Goal: Information Seeking & Learning: Get advice/opinions

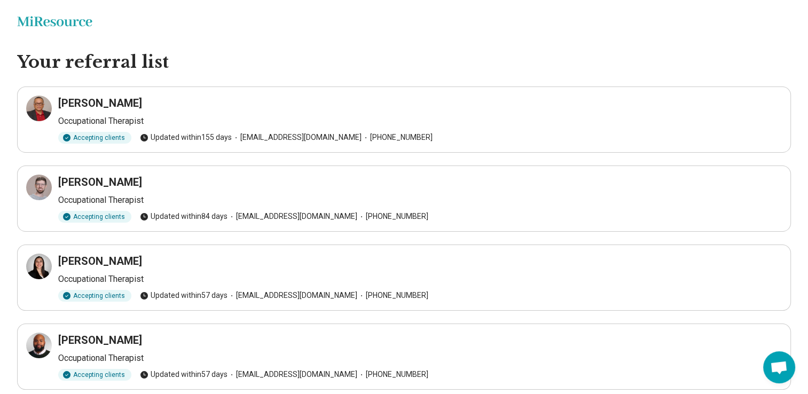
click at [43, 20] on icon "Miresource logo" at bounding box center [54, 21] width 75 height 11
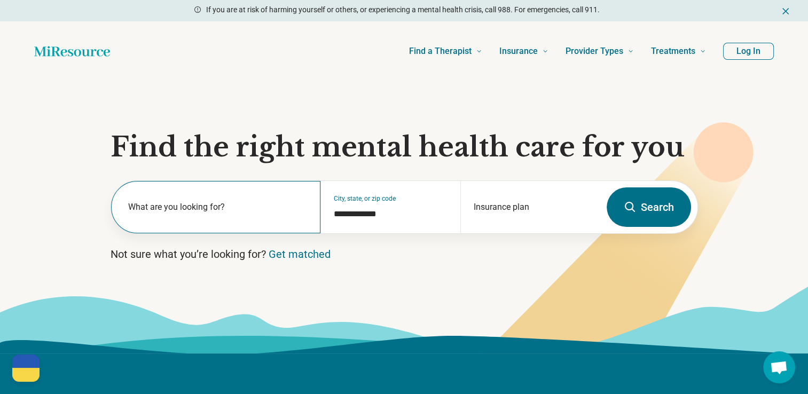
click at [235, 203] on label "What are you looking for?" at bounding box center [218, 207] width 180 height 13
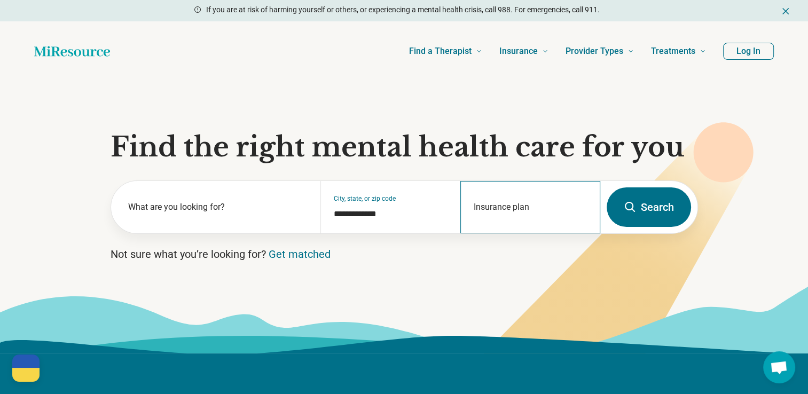
click at [505, 207] on div "Insurance plan" at bounding box center [530, 207] width 140 height 52
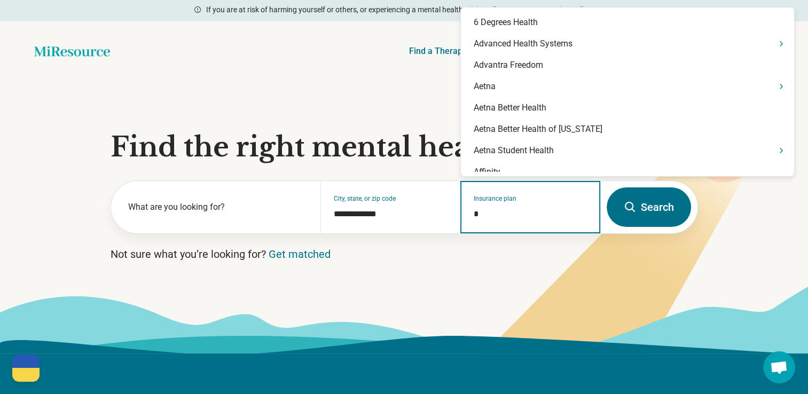
type input "**"
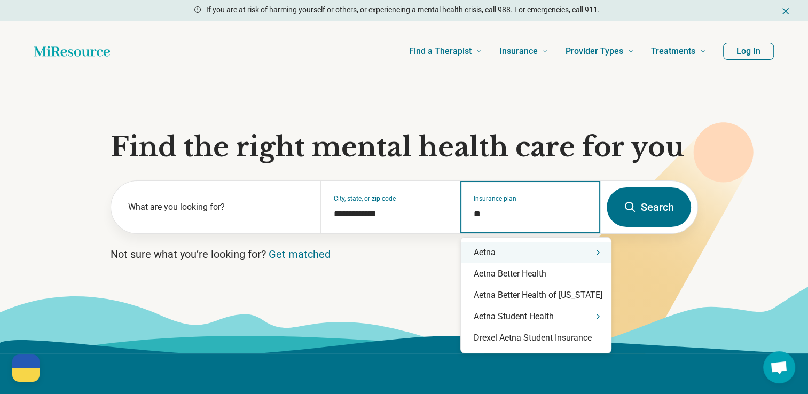
click at [508, 260] on div "Aetna" at bounding box center [536, 252] width 150 height 21
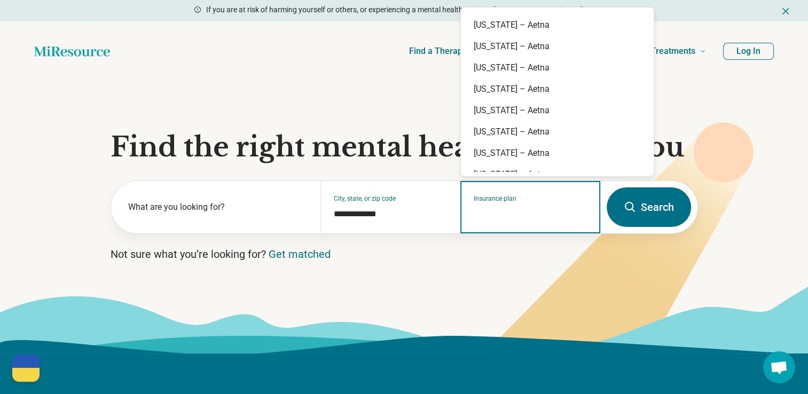
scroll to position [176, 0]
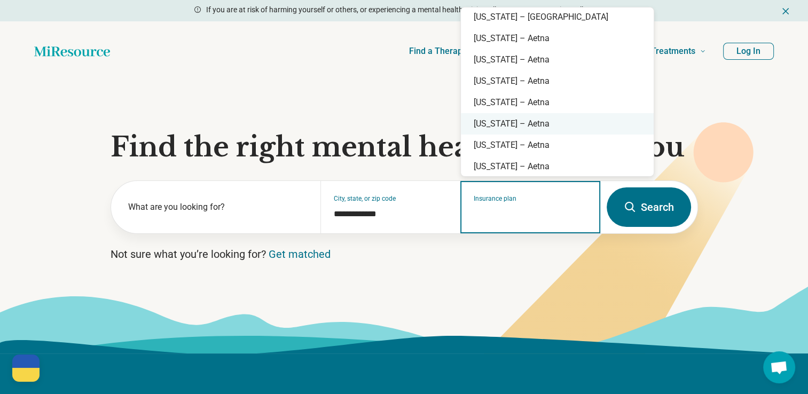
click at [532, 124] on div "Illinois – Aetna" at bounding box center [557, 123] width 193 height 21
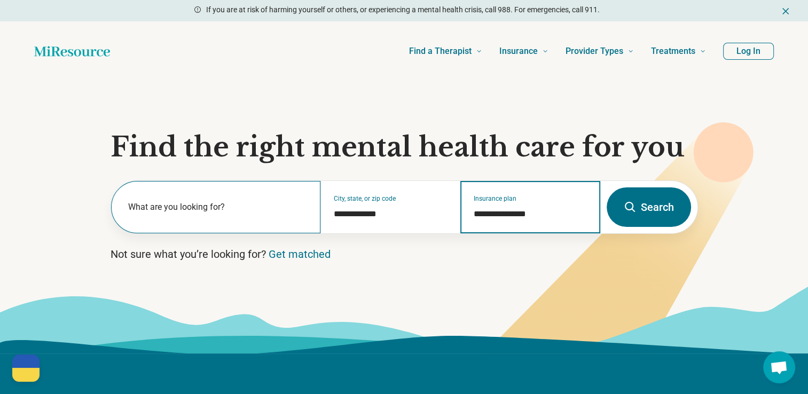
type input "**********"
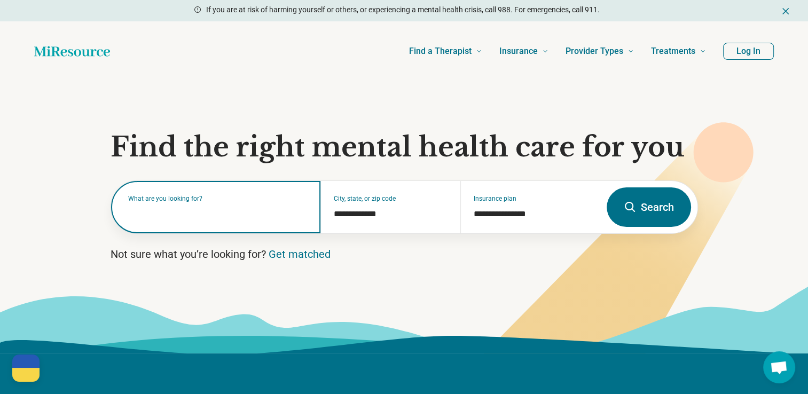
click at [197, 219] on div "What are you looking for?" at bounding box center [216, 207] width 210 height 52
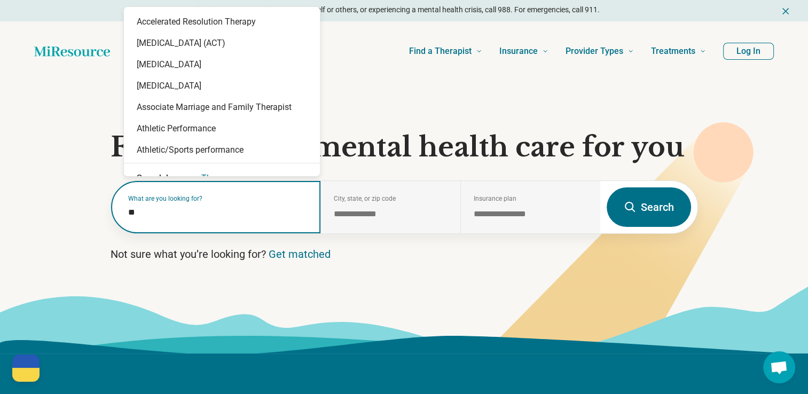
type input "*"
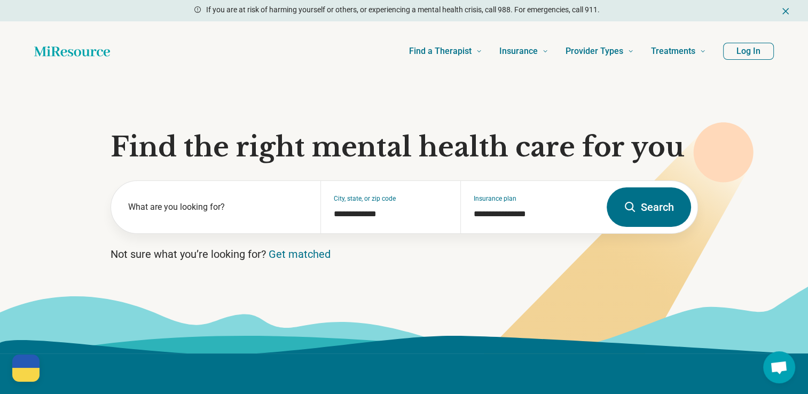
click at [656, 210] on button "Search" at bounding box center [649, 207] width 84 height 40
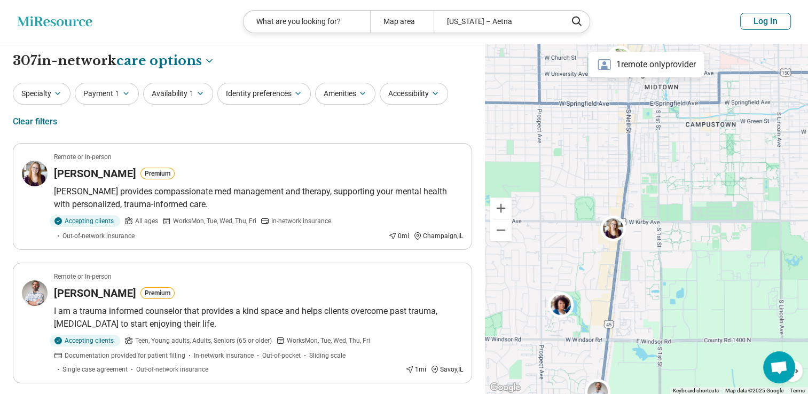
drag, startPoint x: 678, startPoint y: 181, endPoint x: 661, endPoint y: 169, distance: 20.4
click at [661, 169] on div "2" at bounding box center [646, 218] width 323 height 351
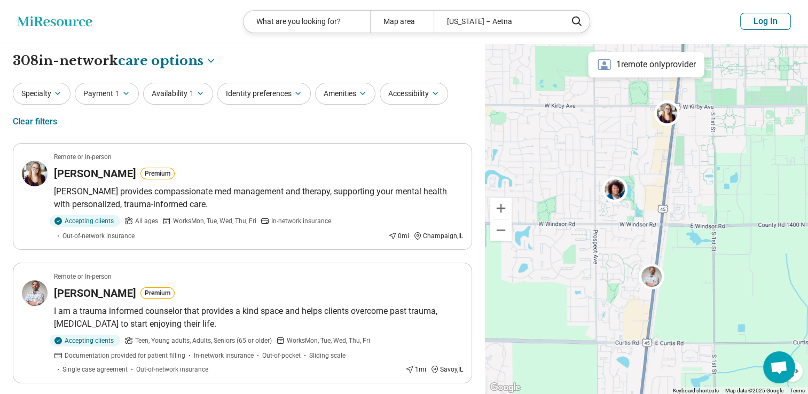
drag, startPoint x: 645, startPoint y: 299, endPoint x: 703, endPoint y: 163, distance: 147.3
click at [703, 163] on div "2" at bounding box center [646, 218] width 323 height 351
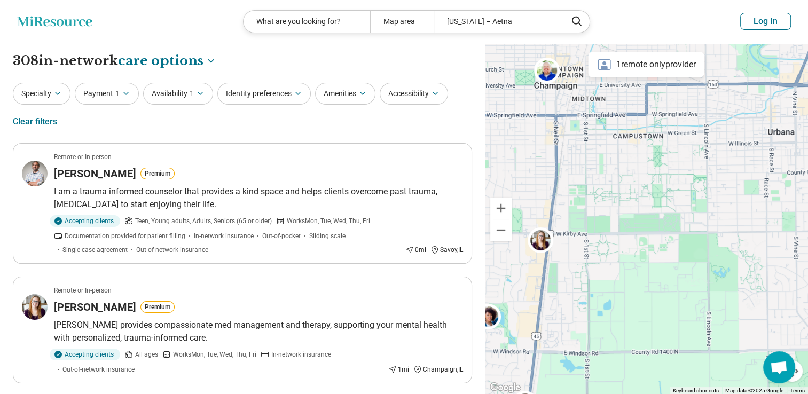
drag, startPoint x: 629, startPoint y: 146, endPoint x: 494, endPoint y: 298, distance: 203.2
click at [494, 298] on div "2" at bounding box center [646, 218] width 323 height 351
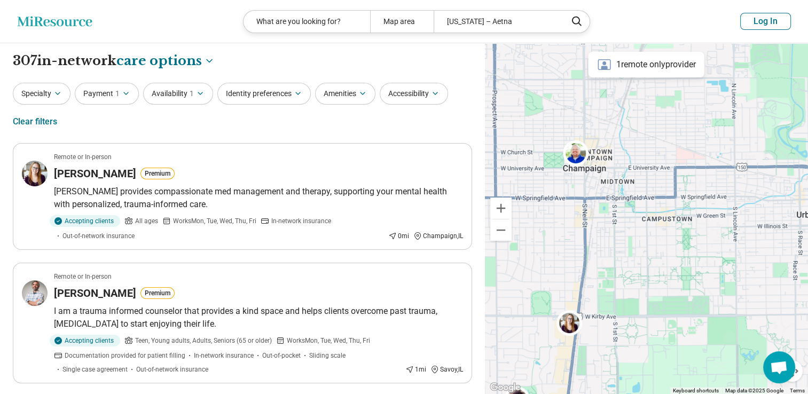
drag, startPoint x: 567, startPoint y: 215, endPoint x: 597, endPoint y: 299, distance: 89.7
click at [597, 299] on div "2" at bounding box center [646, 218] width 323 height 351
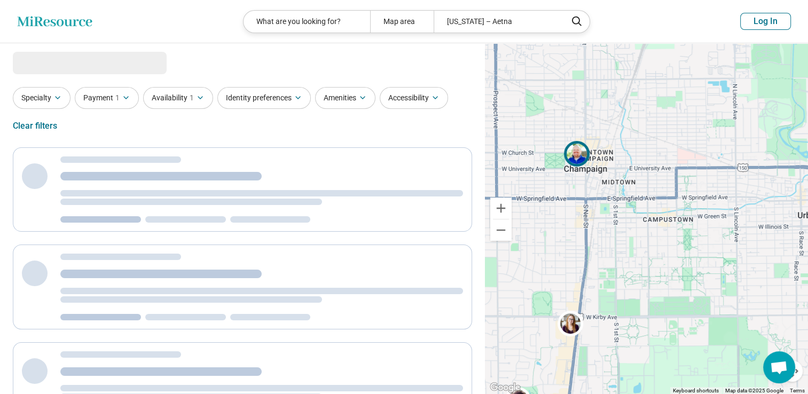
select select "***"
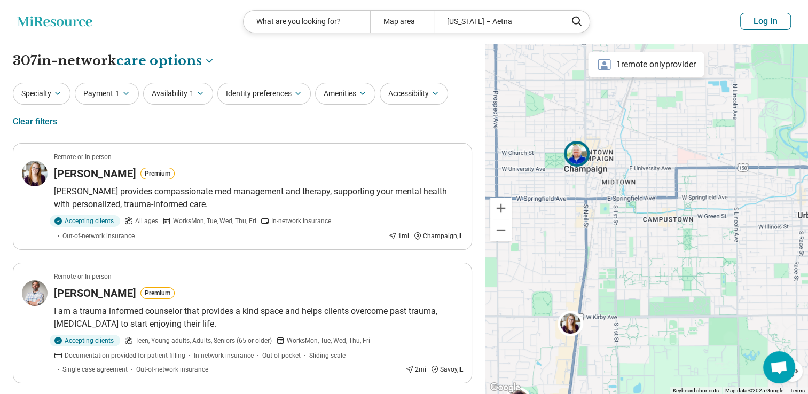
click at [572, 150] on img at bounding box center [577, 154] width 26 height 26
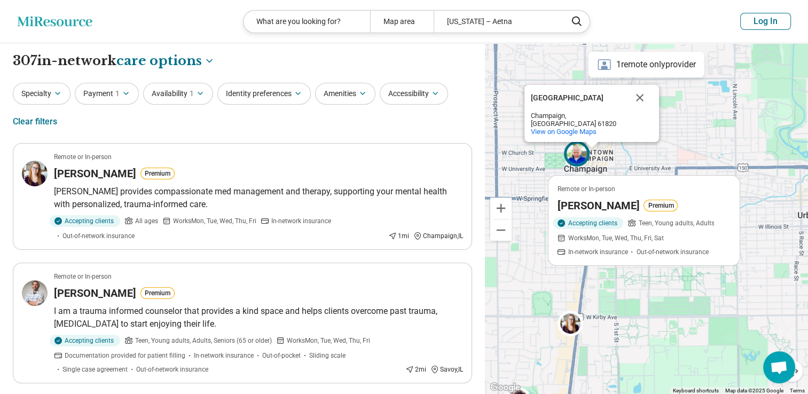
click at [583, 208] on h3 "Kevin Shepherd" at bounding box center [599, 205] width 82 height 15
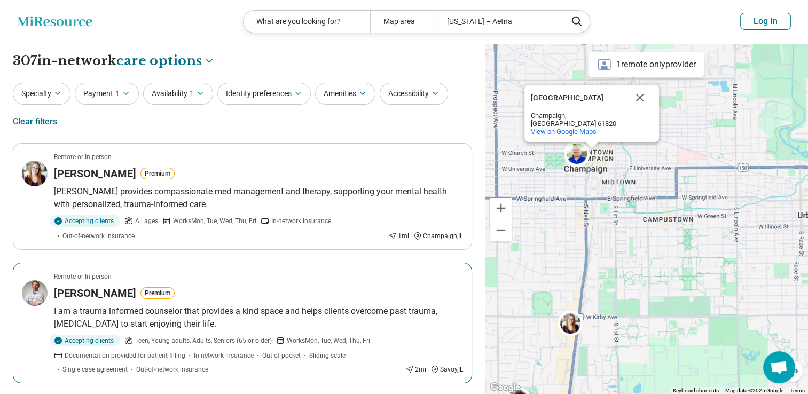
click at [425, 283] on article "Remote or In-person Anthony Nichols Premium I am a trauma informed counselor th…" at bounding box center [242, 323] width 459 height 121
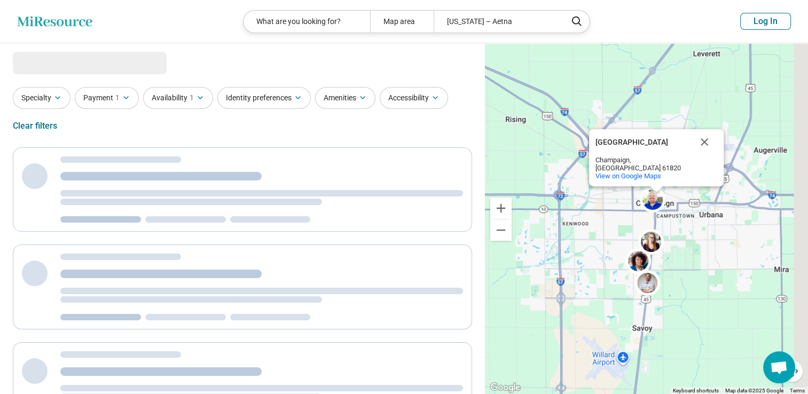
drag, startPoint x: 713, startPoint y: 215, endPoint x: 661, endPoint y: 262, distance: 70.7
click at [661, 262] on div "2 Downtown Champaign Downtown Champaign Champaign, IL 61820 View on Google Maps" at bounding box center [646, 218] width 323 height 351
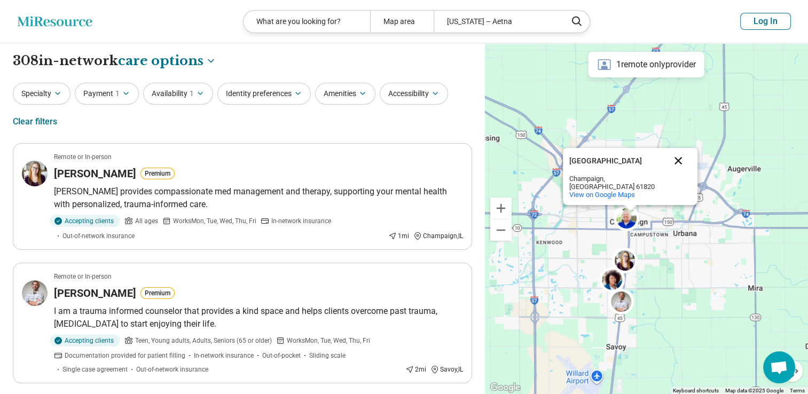
click at [677, 171] on button "Close" at bounding box center [678, 161] width 26 height 26
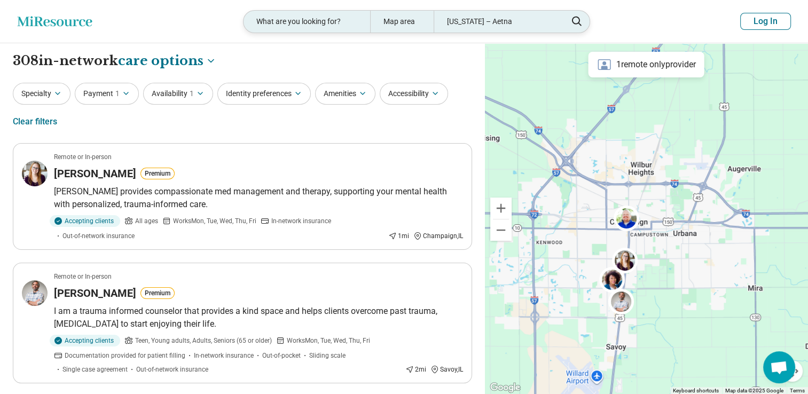
click at [508, 20] on div "Illinois – Aetna" at bounding box center [497, 22] width 127 height 22
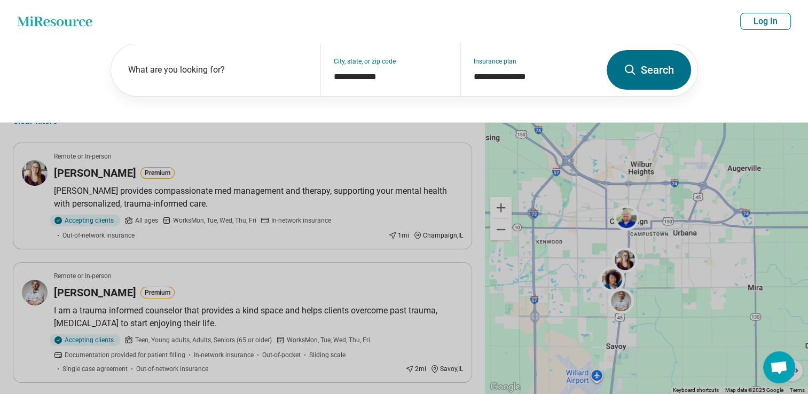
click at [605, 142] on button at bounding box center [404, 197] width 808 height 394
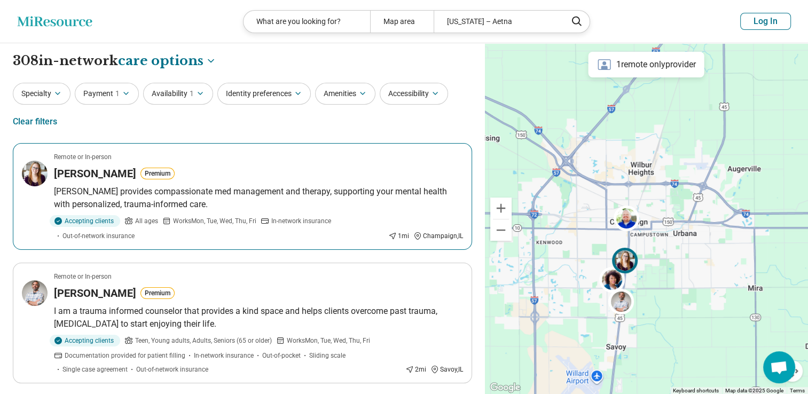
click at [629, 262] on img at bounding box center [625, 261] width 26 height 26
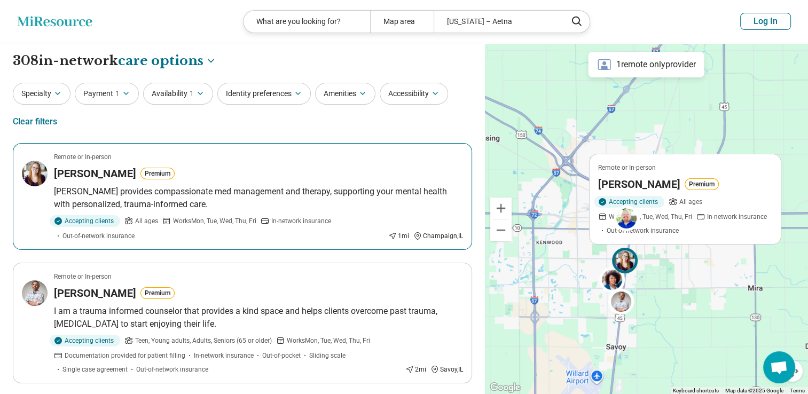
click at [627, 188] on h3 "Megan K. Ramirez" at bounding box center [640, 184] width 82 height 15
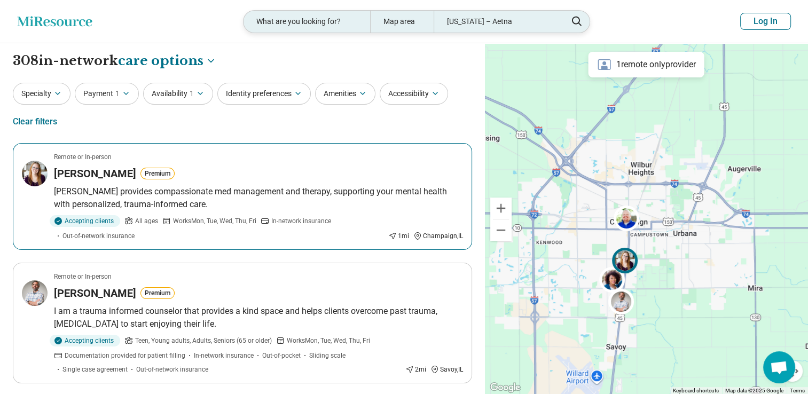
click at [536, 22] on div "Illinois – Aetna" at bounding box center [497, 22] width 127 height 22
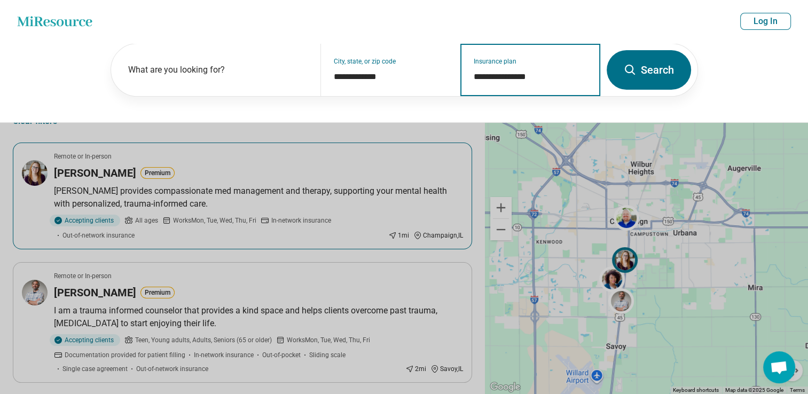
click at [538, 76] on input "**********" at bounding box center [531, 76] width 114 height 13
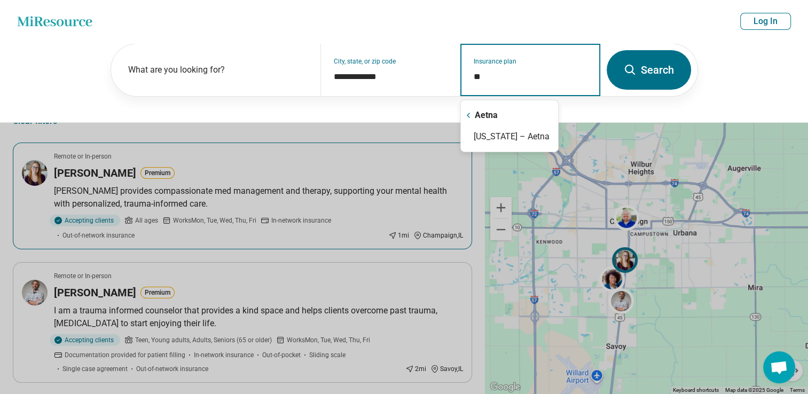
type input "*"
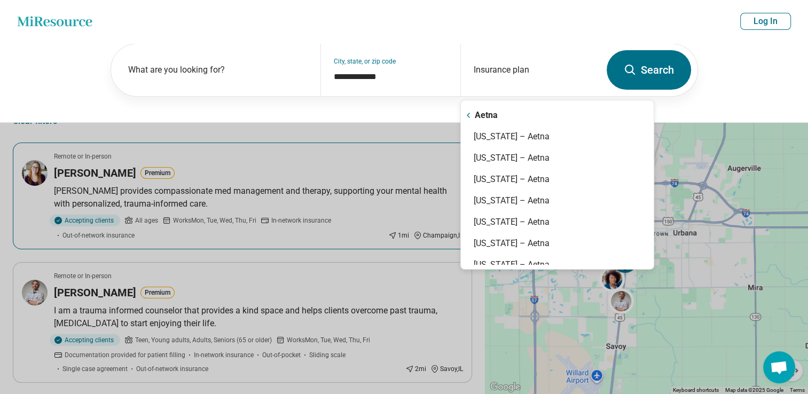
click at [661, 70] on button "Search" at bounding box center [649, 70] width 84 height 40
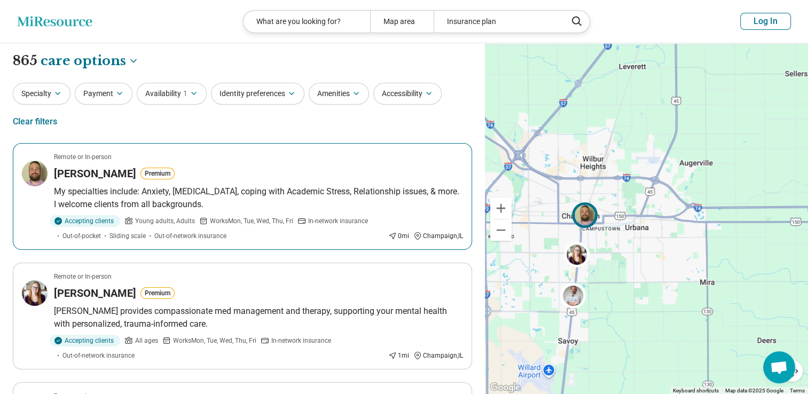
drag, startPoint x: 662, startPoint y: 231, endPoint x: 599, endPoint y: 223, distance: 63.0
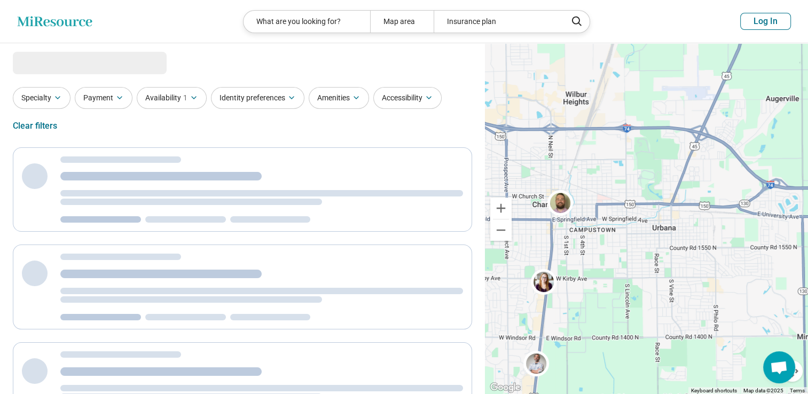
select select "***"
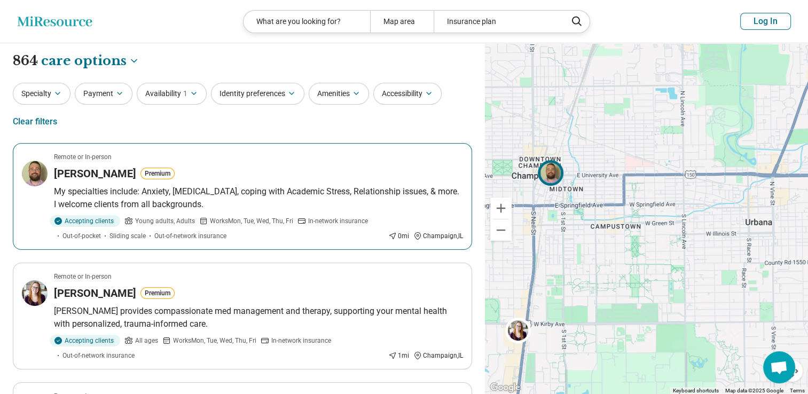
click at [346, 205] on p "My specialties include: Anxiety, Depression, coping with Academic Stress, Relat…" at bounding box center [258, 198] width 409 height 26
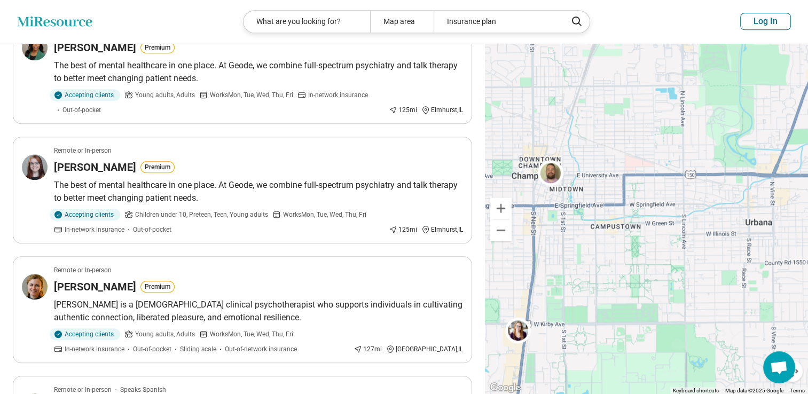
scroll to position [814, 0]
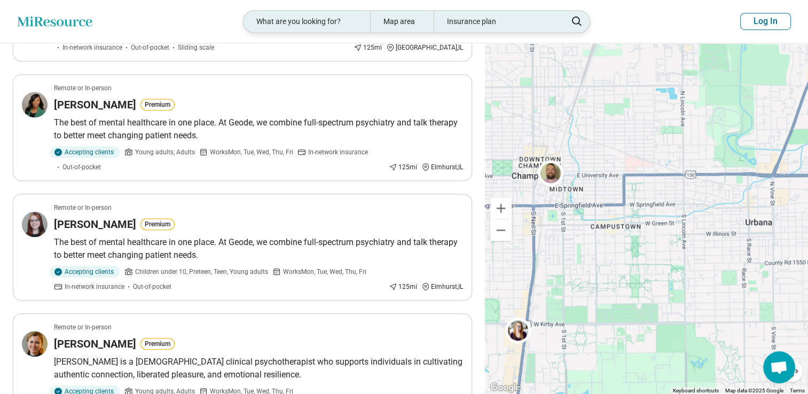
click at [542, 28] on div "Insurance plan" at bounding box center [497, 22] width 127 height 22
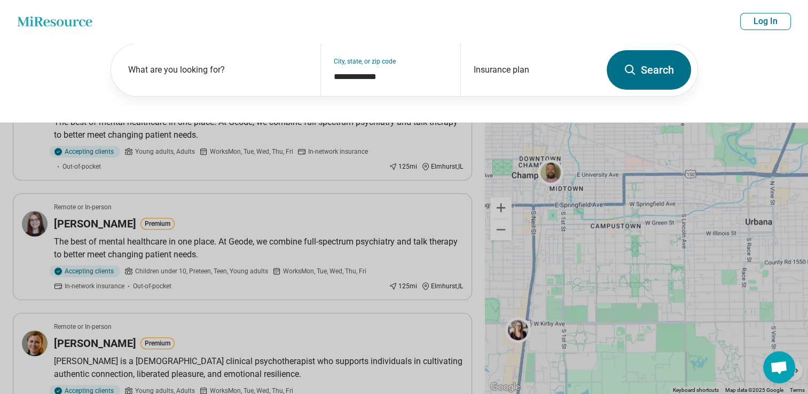
scroll to position [814, 0]
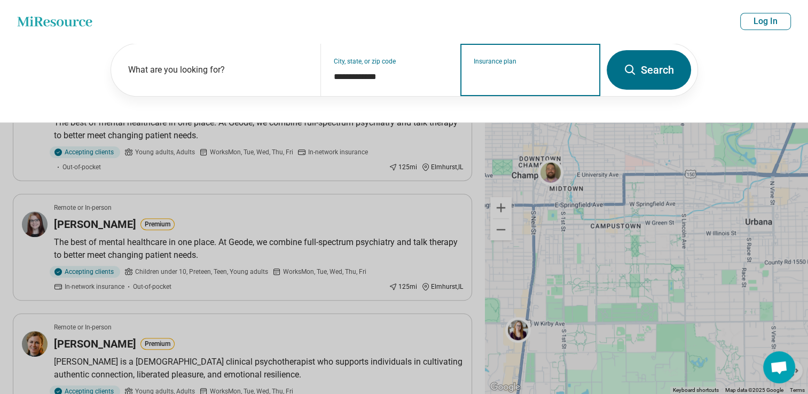
click at [511, 74] on input "Insurance plan" at bounding box center [531, 76] width 114 height 13
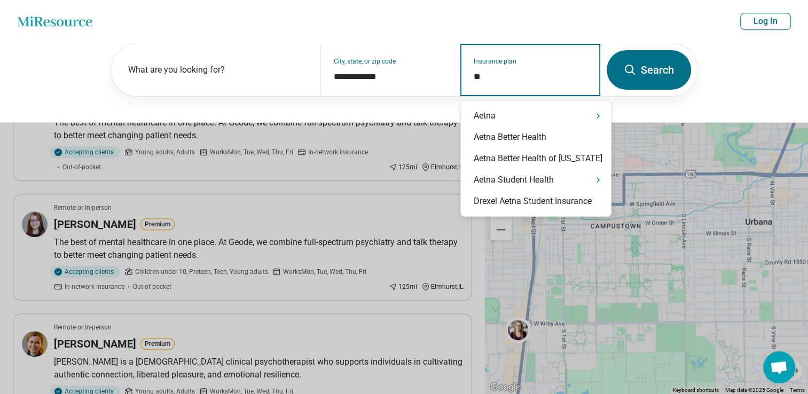
type input "***"
click at [506, 112] on div "Aetna" at bounding box center [536, 115] width 150 height 21
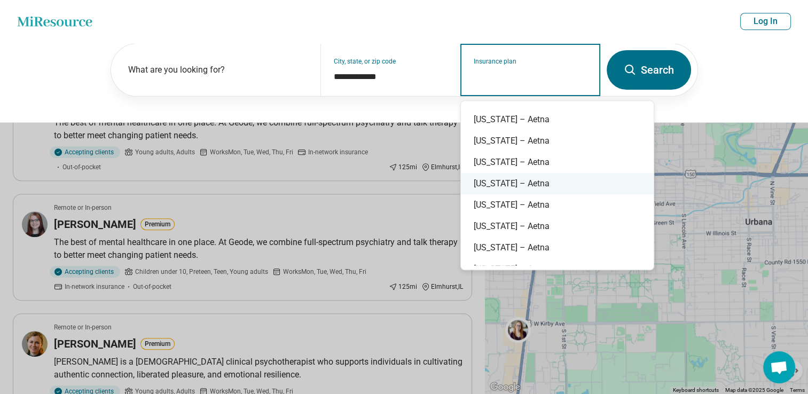
scroll to position [249, 0]
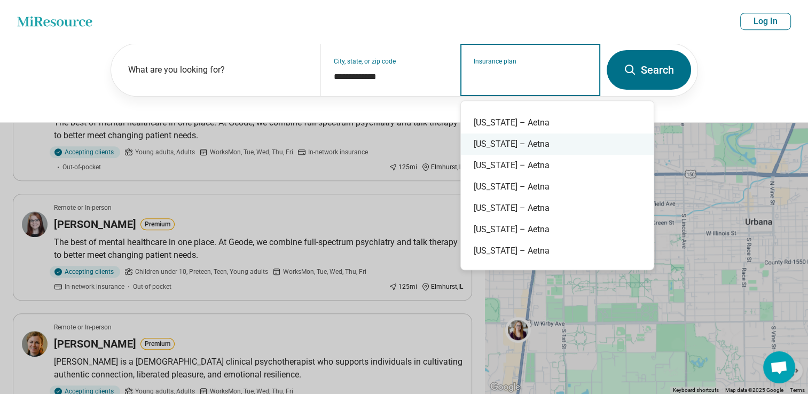
click at [575, 147] on div "Illinois – Aetna" at bounding box center [557, 144] width 193 height 21
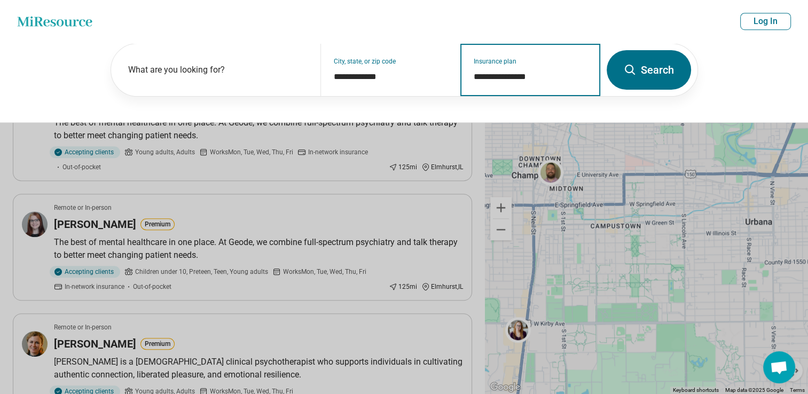
type input "**********"
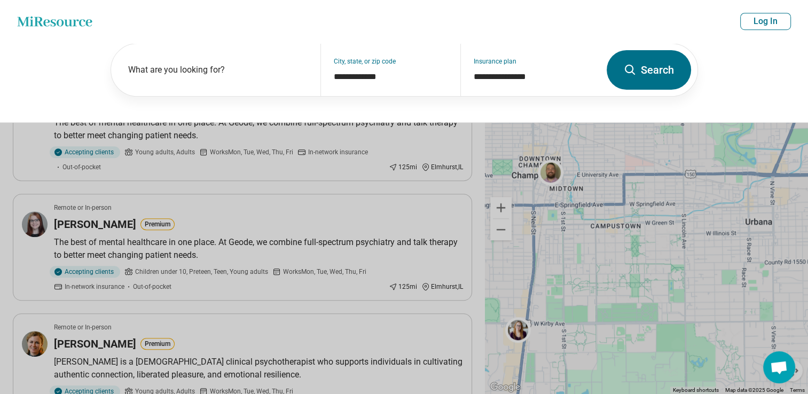
click at [645, 76] on button "Search" at bounding box center [649, 70] width 84 height 40
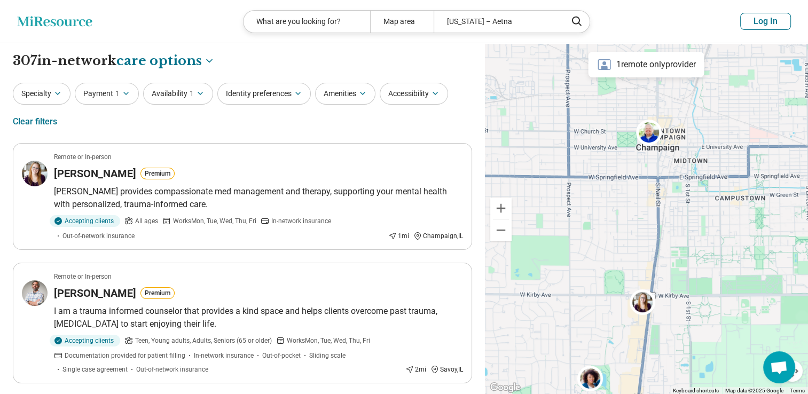
drag, startPoint x: 577, startPoint y: 195, endPoint x: 708, endPoint y: 162, distance: 134.8
click at [708, 162] on div "2" at bounding box center [646, 218] width 323 height 351
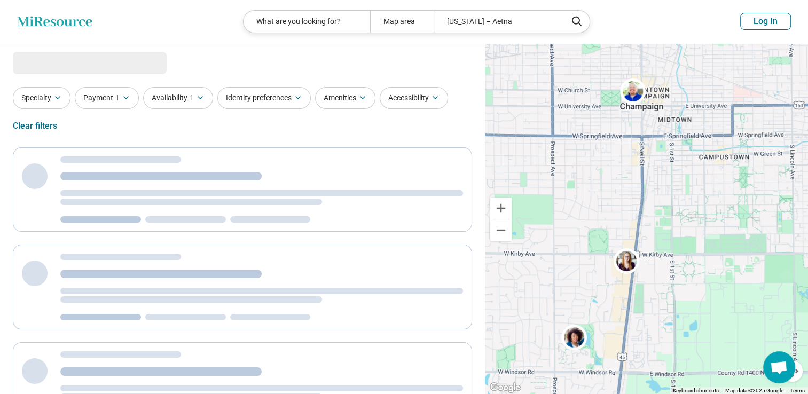
drag, startPoint x: 708, startPoint y: 162, endPoint x: 684, endPoint y: 98, distance: 69.1
click at [684, 98] on div "2" at bounding box center [646, 218] width 323 height 351
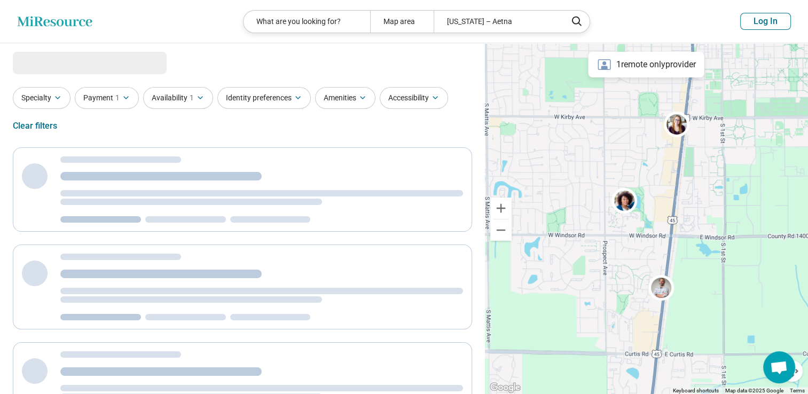
drag, startPoint x: 605, startPoint y: 294, endPoint x: 652, endPoint y: 194, distance: 110.1
click at [652, 194] on div "2" at bounding box center [646, 218] width 323 height 351
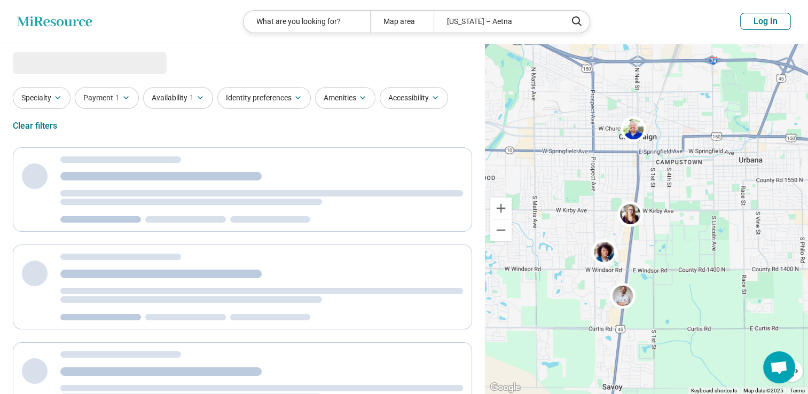
drag, startPoint x: 713, startPoint y: 180, endPoint x: 690, endPoint y: 234, distance: 58.6
click at [690, 234] on div "2" at bounding box center [646, 218] width 323 height 351
select select "***"
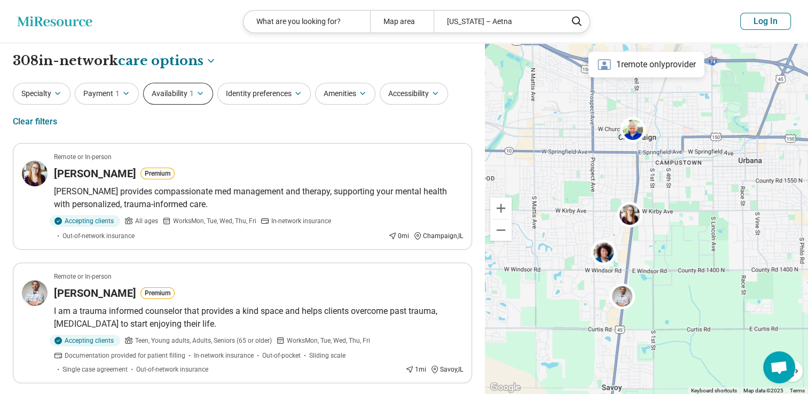
click at [166, 91] on button "Availability 1" at bounding box center [178, 94] width 70 height 22
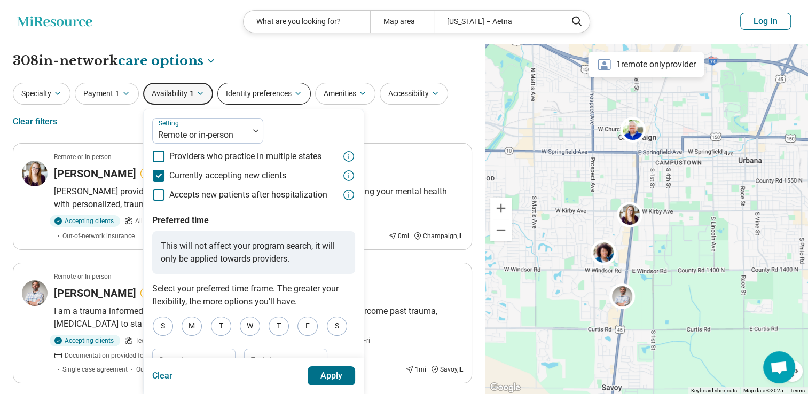
click at [248, 94] on button "Identity preferences" at bounding box center [263, 94] width 93 height 22
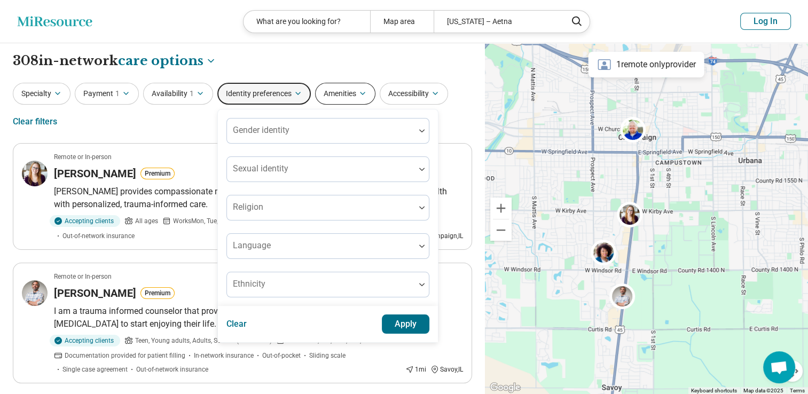
click at [344, 93] on button "Amenities" at bounding box center [345, 94] width 60 height 22
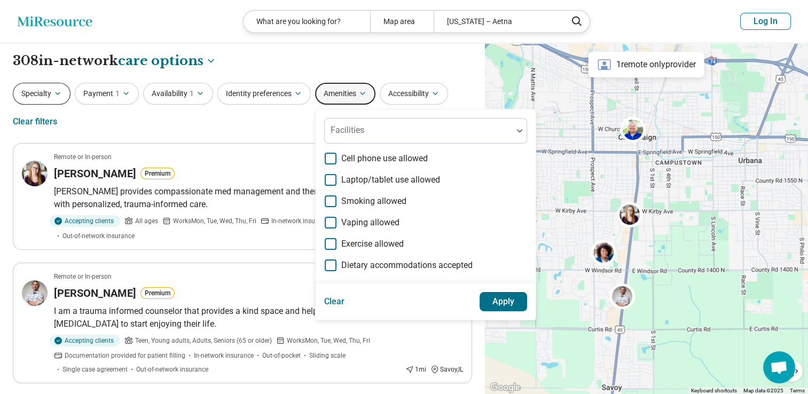
click at [38, 91] on button "Specialty" at bounding box center [42, 94] width 58 height 22
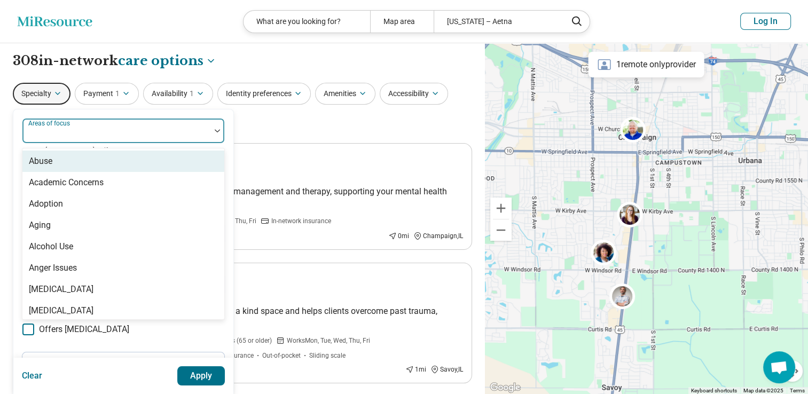
click at [96, 134] on div at bounding box center [116, 135] width 179 height 15
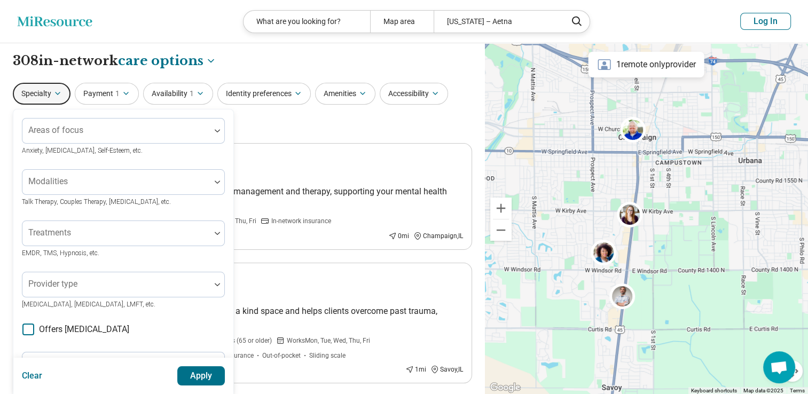
click at [558, 81] on div "2" at bounding box center [646, 218] width 323 height 351
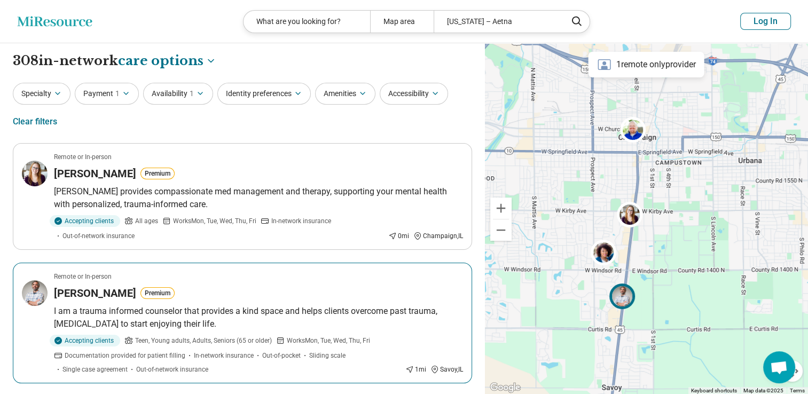
click at [618, 296] on img at bounding box center [622, 297] width 26 height 26
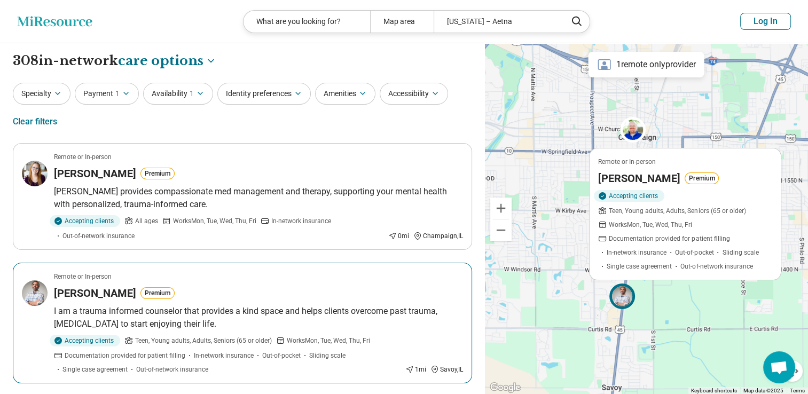
click at [631, 177] on h3 "Anthony Nichols" at bounding box center [640, 178] width 82 height 15
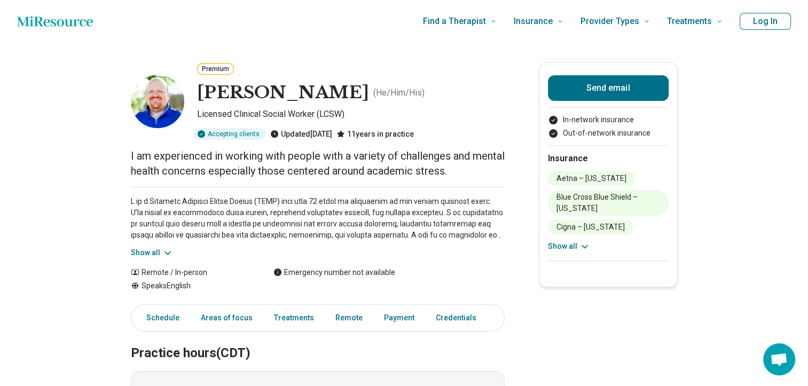
scroll to position [0, 8]
drag, startPoint x: 807, startPoint y: 74, endPoint x: 812, endPoint y: 113, distance: 39.3
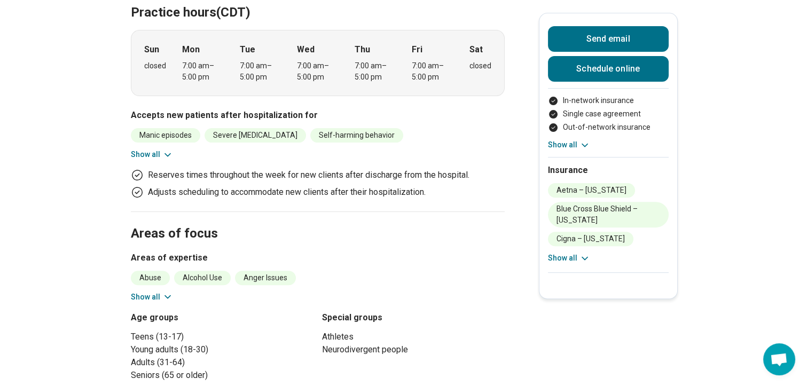
scroll to position [372, 0]
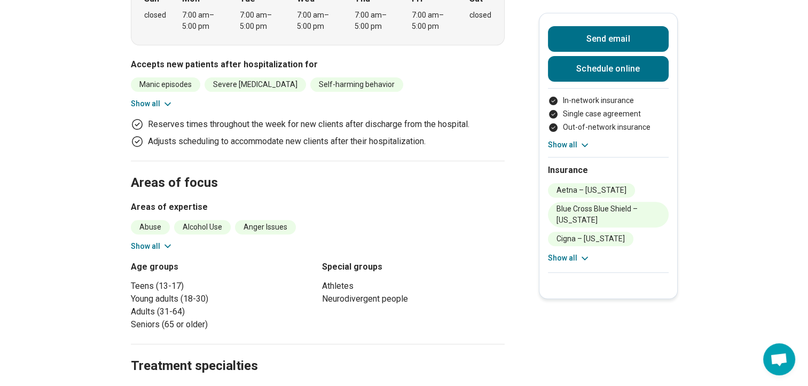
click at [156, 241] on button "Show all" at bounding box center [152, 246] width 42 height 11
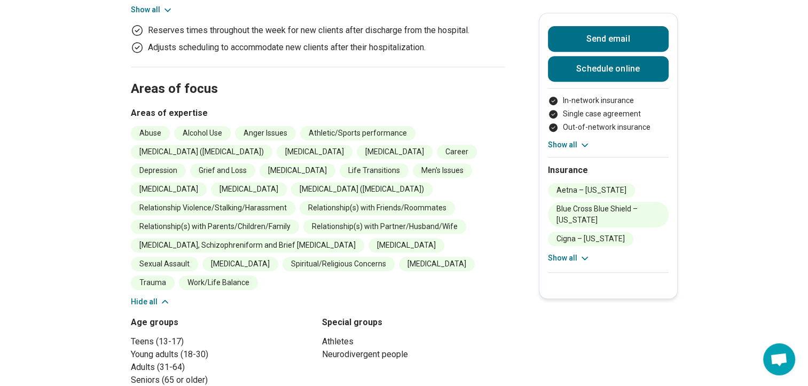
scroll to position [0, 0]
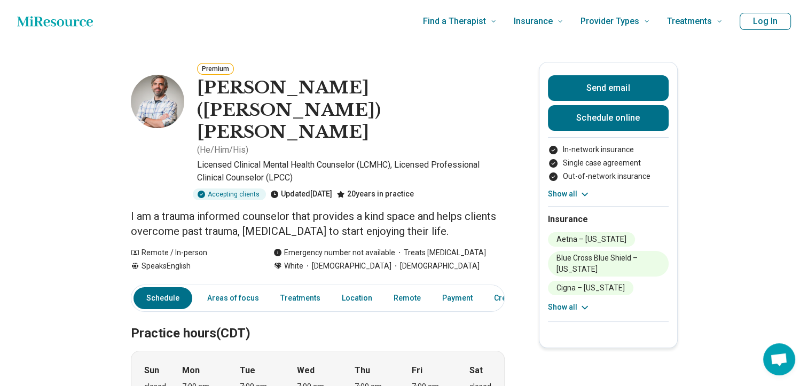
click at [142, 209] on p "I am a trauma informed counselor that provides a kind space and helps clients o…" at bounding box center [318, 224] width 374 height 30
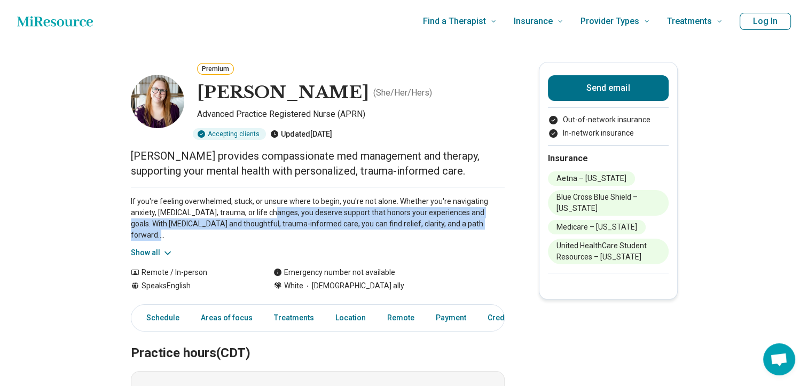
drag, startPoint x: 285, startPoint y: 215, endPoint x: 418, endPoint y: 240, distance: 135.3
click at [418, 240] on div "If you're feeling overwhelmed, stuck, or unsure where to begin, you're not alon…" at bounding box center [318, 223] width 374 height 72
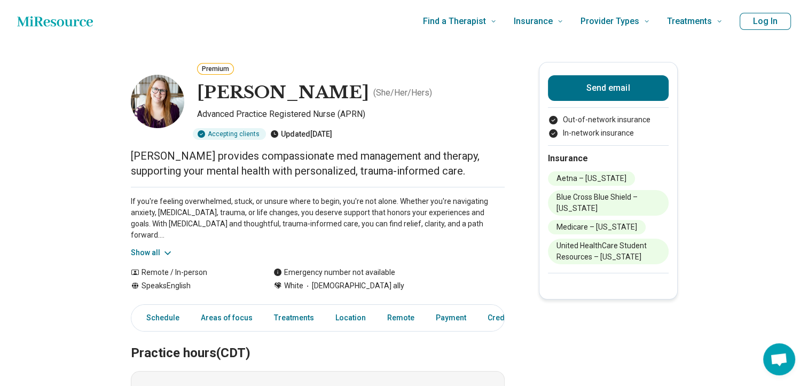
click at [411, 268] on div "Emergency number not available" at bounding box center [388, 272] width 231 height 11
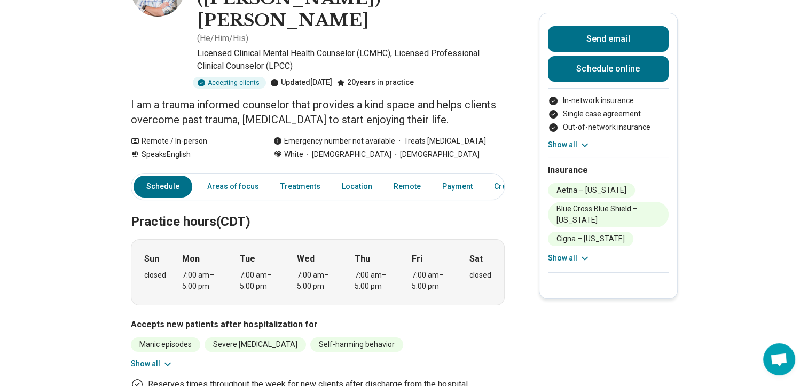
scroll to position [111, 0]
click at [177, 176] on link "Schedule" at bounding box center [163, 187] width 59 height 22
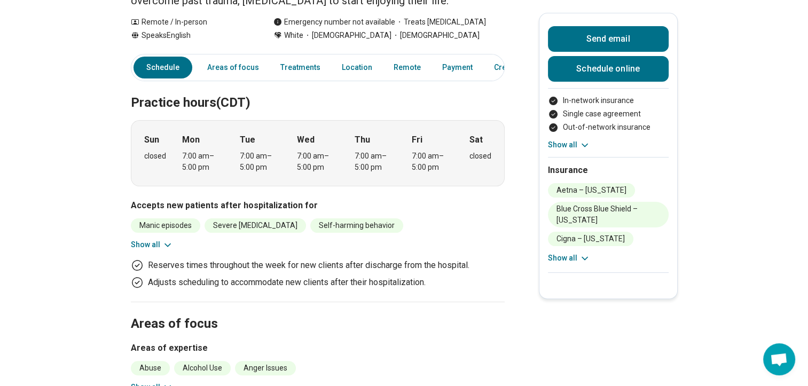
scroll to position [241, 0]
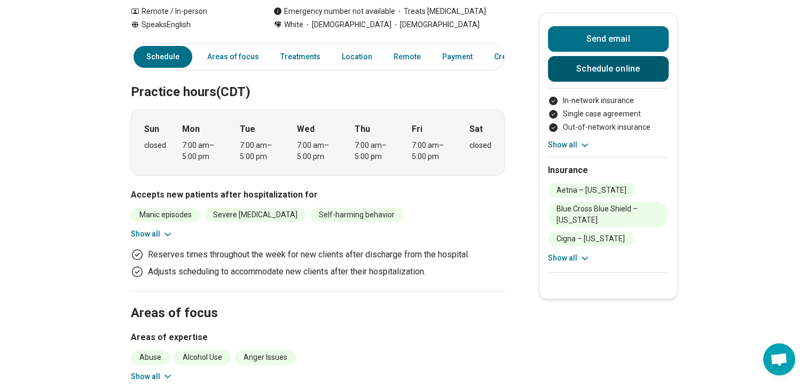
click at [585, 74] on link "Schedule online" at bounding box center [608, 69] width 121 height 26
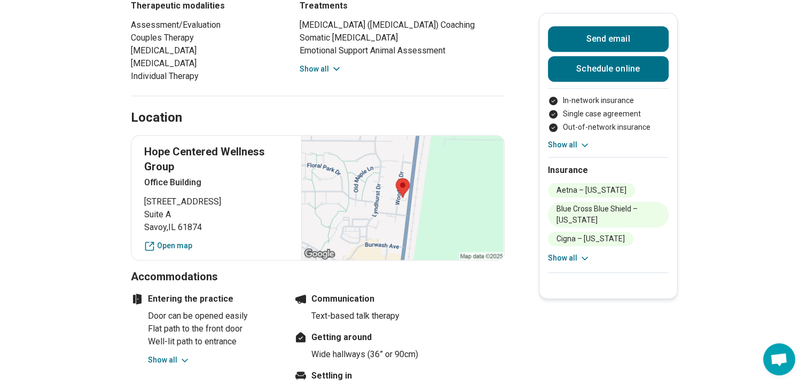
scroll to position [775, 0]
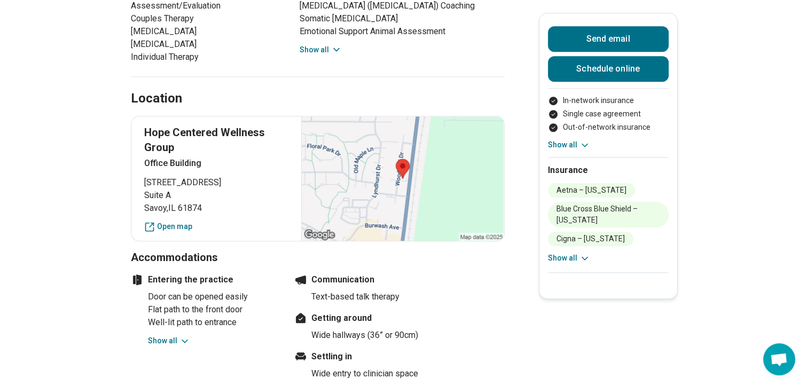
click at [445, 139] on div at bounding box center [402, 178] width 202 height 124
click at [187, 221] on link "Open map" at bounding box center [216, 226] width 145 height 11
